Goal: Use online tool/utility: Utilize a website feature to perform a specific function

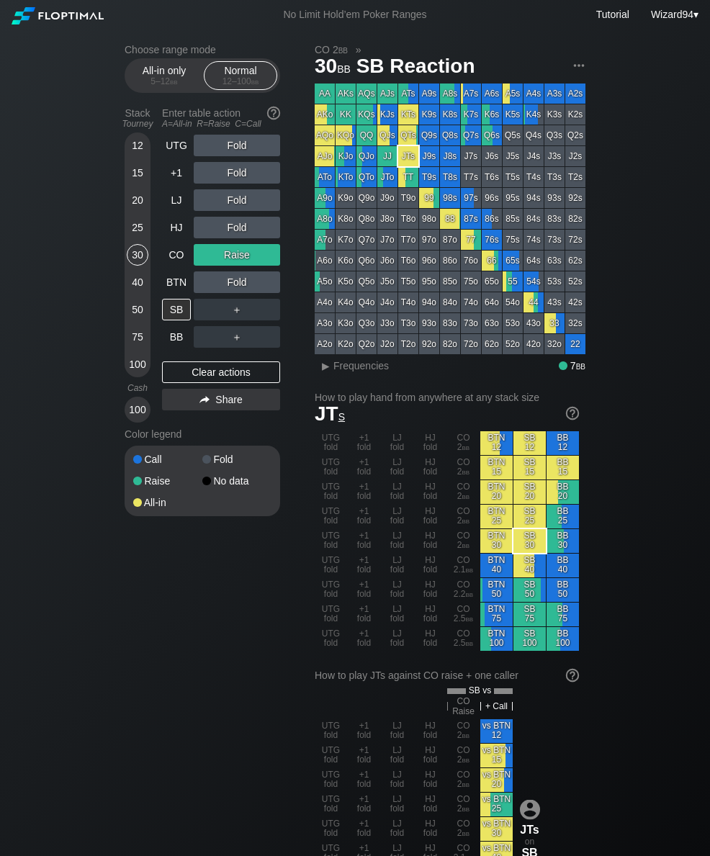
scroll to position [0, 155]
click at [137, 320] on div "50" at bounding box center [138, 310] width 22 height 22
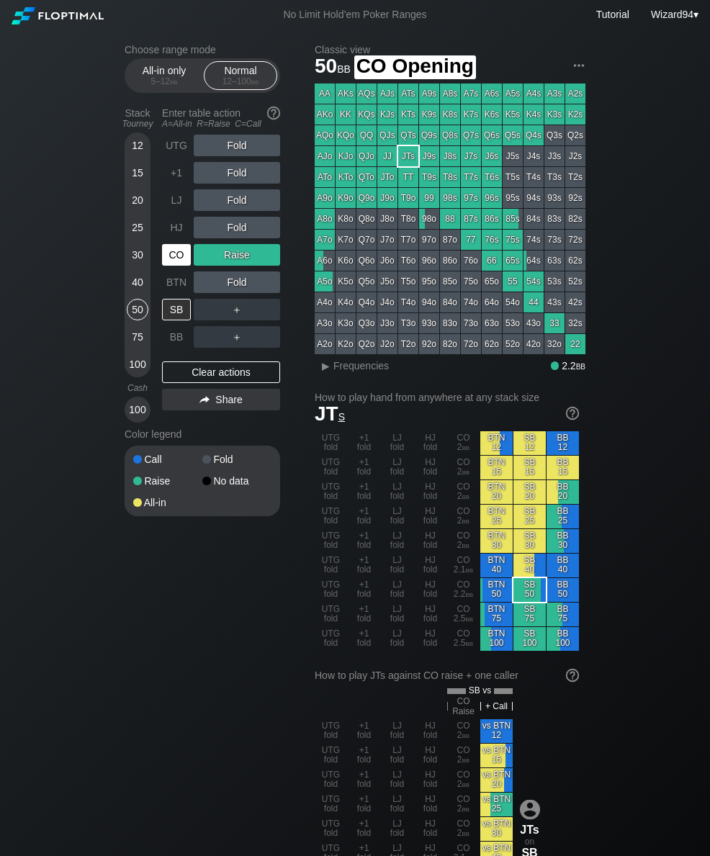
click at [168, 263] on div "CO" at bounding box center [176, 255] width 29 height 22
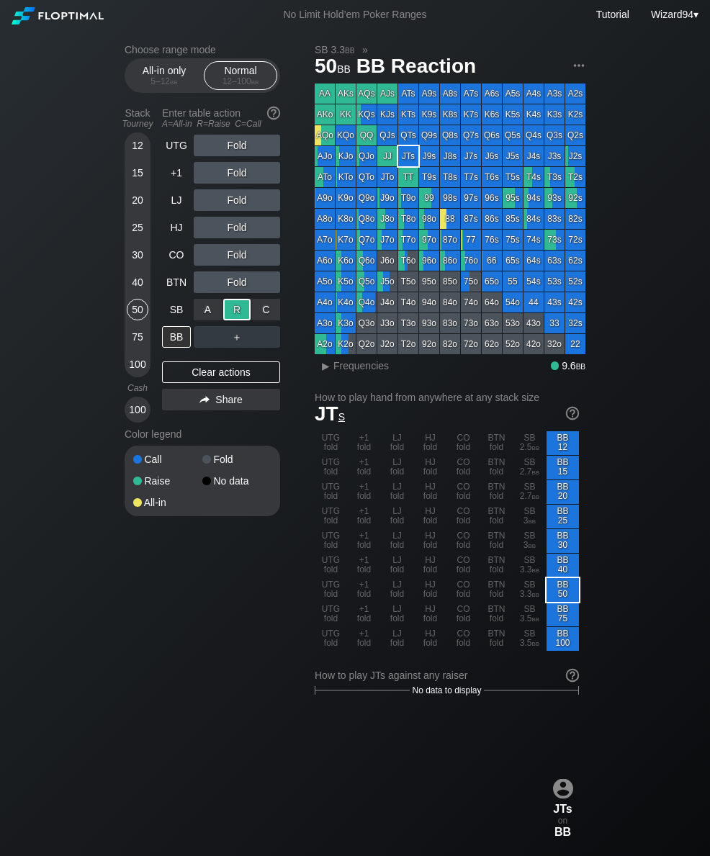
click at [135, 345] on div "75" at bounding box center [138, 337] width 22 height 22
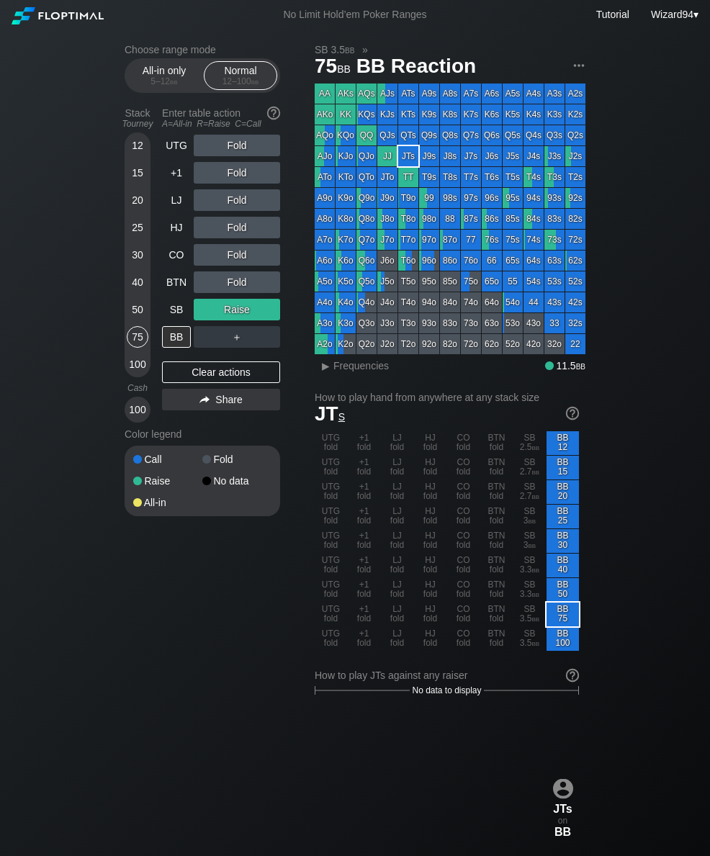
click at [178, 210] on div "LJ" at bounding box center [176, 200] width 29 height 22
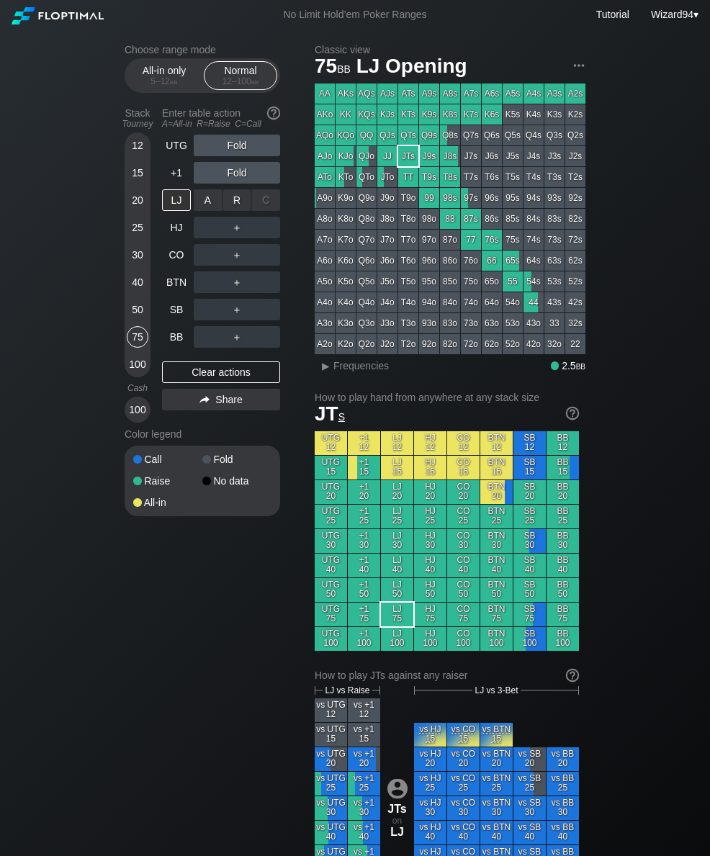
click at [233, 209] on div "R ✕" at bounding box center [237, 200] width 28 height 22
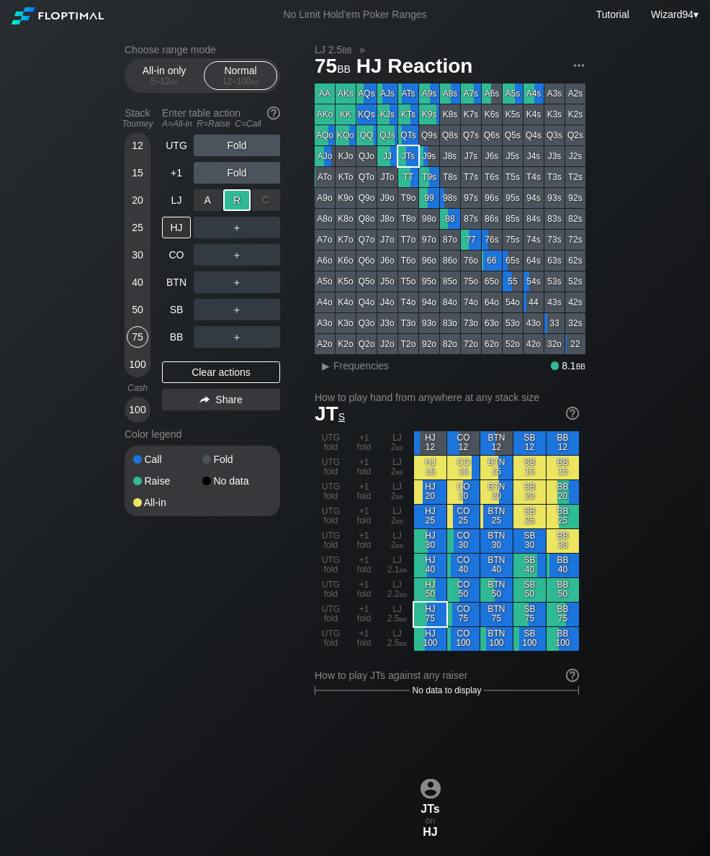
click at [173, 335] on div "BB" at bounding box center [176, 337] width 29 height 22
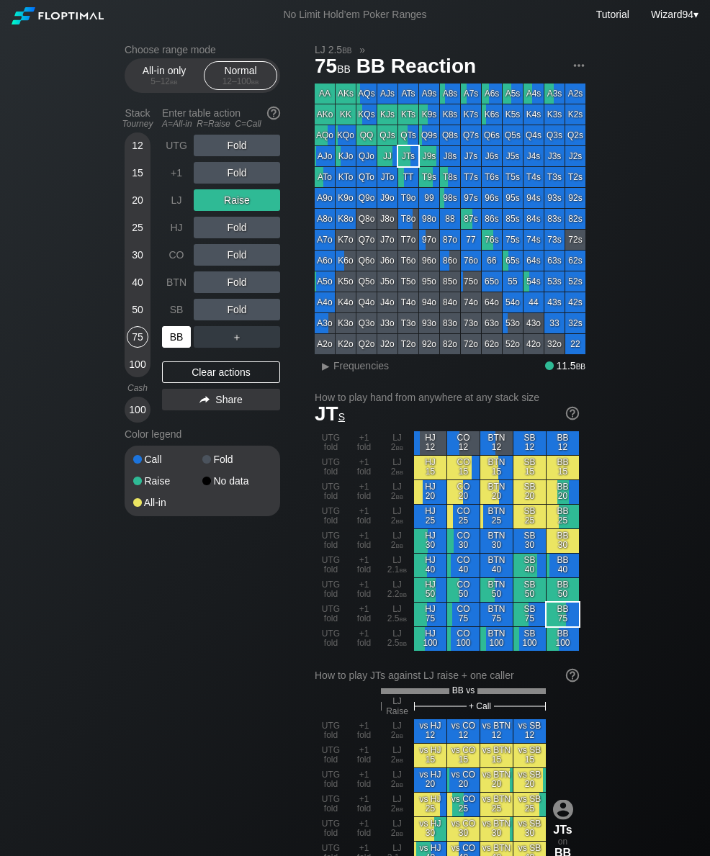
click at [137, 318] on div "50" at bounding box center [138, 310] width 22 height 22
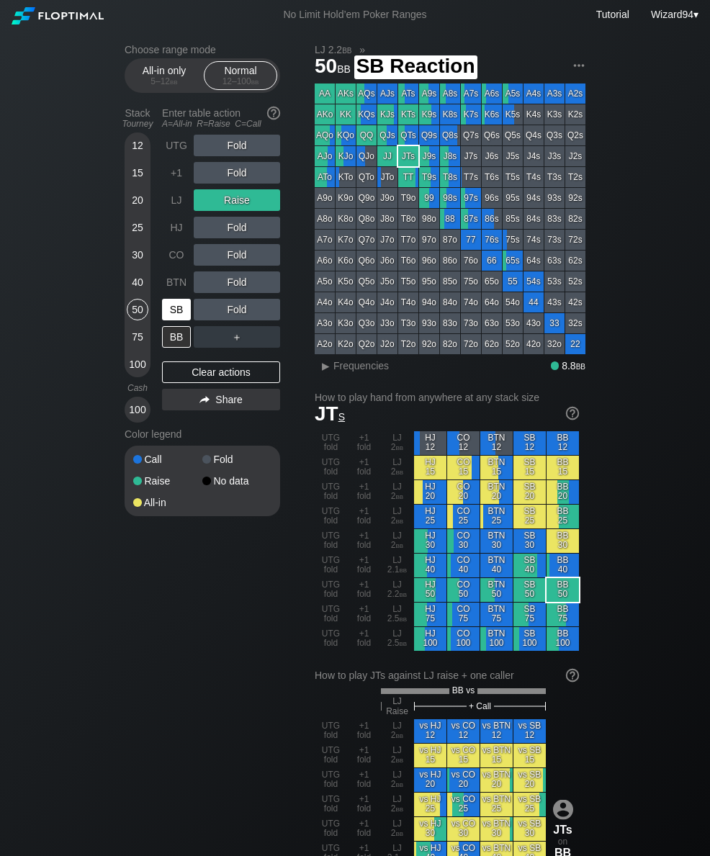
click at [172, 313] on div "SB" at bounding box center [176, 310] width 29 height 22
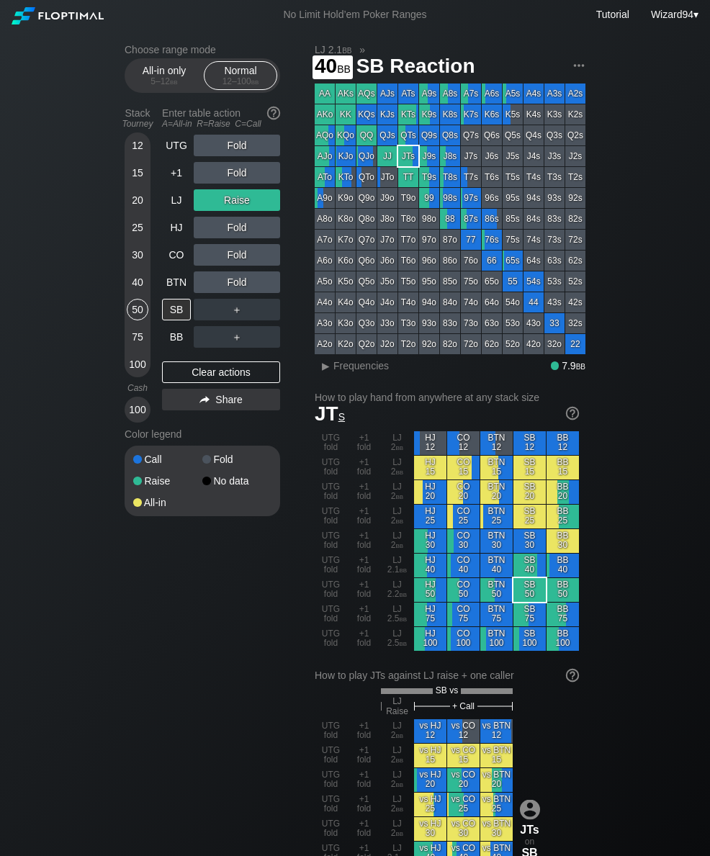
click at [137, 277] on div "40" at bounding box center [138, 282] width 22 height 22
click at [174, 323] on div "SB" at bounding box center [178, 309] width 32 height 27
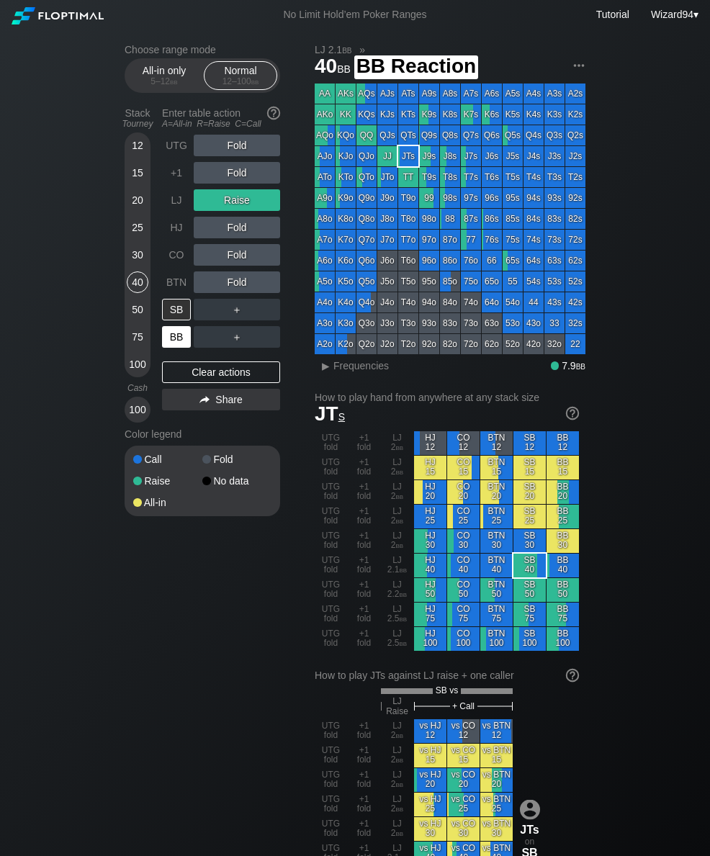
click at [183, 346] on div "BB" at bounding box center [176, 337] width 29 height 22
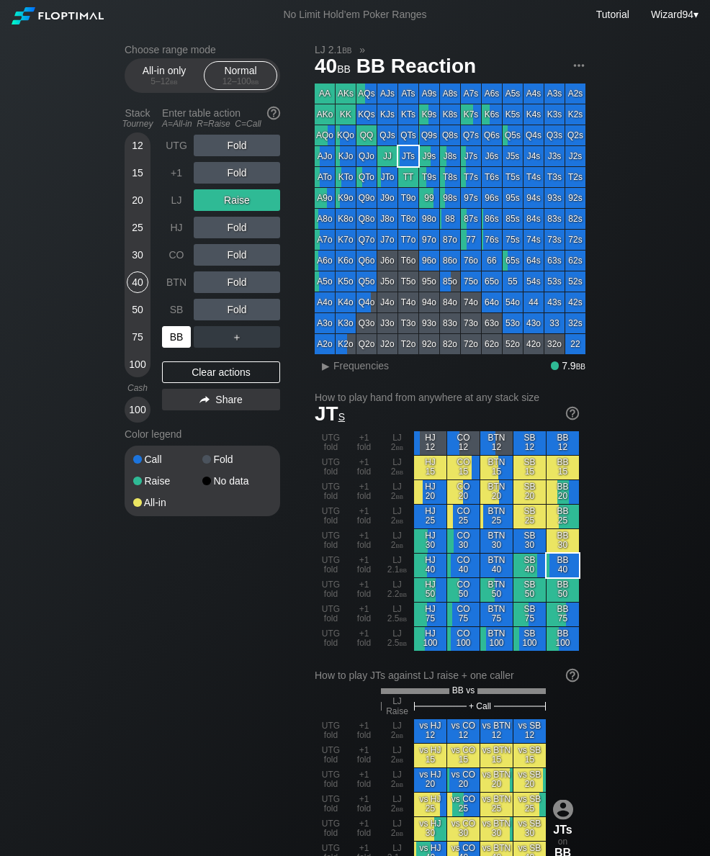
click at [182, 346] on div "BB" at bounding box center [176, 337] width 29 height 22
click at [182, 206] on div "LJ" at bounding box center [176, 200] width 29 height 22
